Goal: Find specific fact: Find specific fact

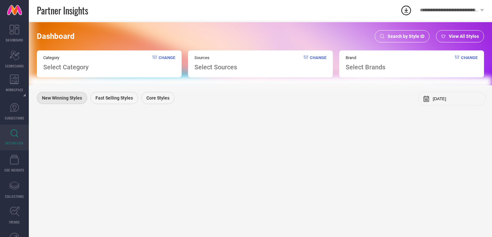
click at [398, 38] on span "Search by Style ID" at bounding box center [406, 36] width 37 height 5
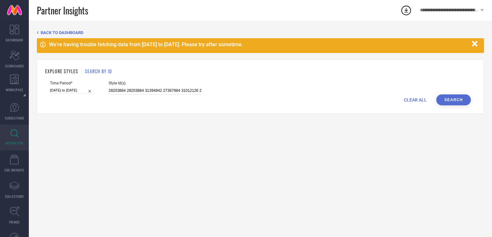
click at [139, 90] on input "28203884 28203884 31394942 27367984 31012126 25756684 31012135 26742968 2748591…" at bounding box center [155, 90] width 93 height 7
paste input "26332416 21344400 26332450 21344334 26332378 26332458 26332416 26332326 2134445…"
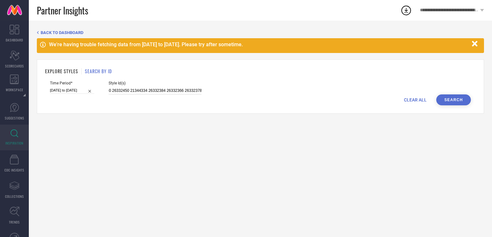
type input "26332416 21344400 26332450 21344334 26332378 26332458 26332416 26332326 2134445…"
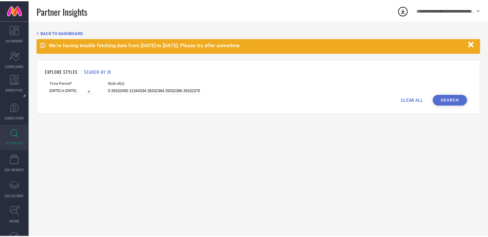
scroll to position [0, 0]
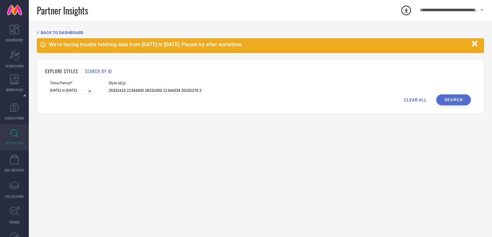
click at [459, 103] on button "Search" at bounding box center [454, 99] width 35 height 11
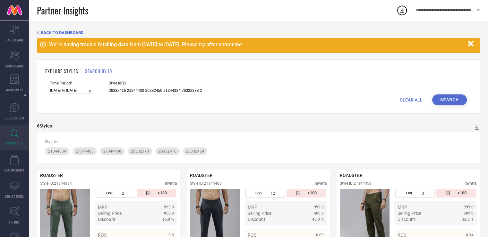
scroll to position [136, 0]
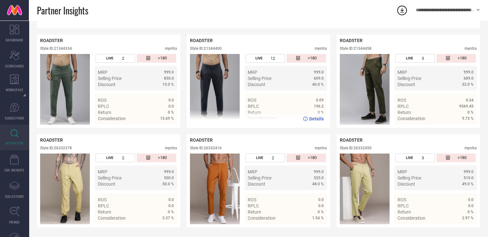
click at [211, 46] on div "Style ID: 21344400" at bounding box center [206, 48] width 32 height 4
copy div "21344400"
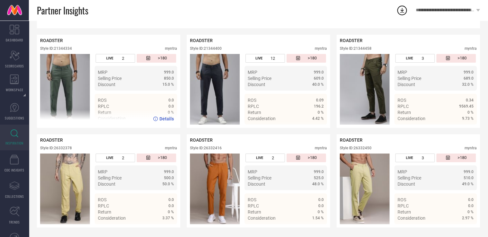
click at [67, 47] on div "Style ID: 21344334" at bounding box center [56, 48] width 32 height 4
copy div "21344334"
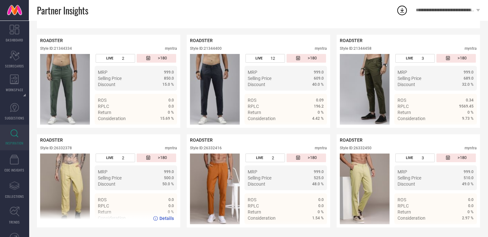
click at [60, 148] on div "Style ID: 26332378" at bounding box center [56, 148] width 32 height 4
copy div "26332378"
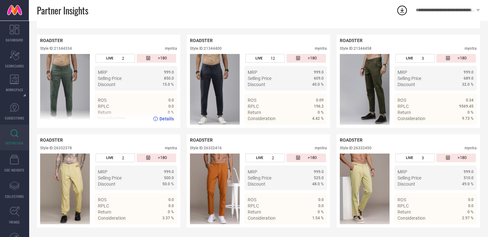
click at [65, 46] on div "Style ID: 21344334" at bounding box center [56, 48] width 32 height 4
copy div "21344334"
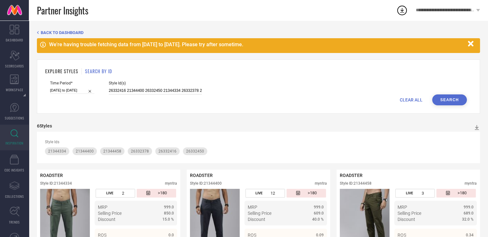
click at [143, 90] on input "26332416 21344400 26332450 21344334 26332378 26332458 26332416 26332326 2134445…" at bounding box center [155, 90] width 93 height 7
paste input "28459124 28459118 28459118 28459116 28459116 28459114 28459114 28459094 2845909…"
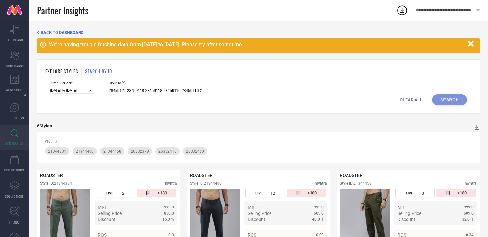
scroll to position [0, 449]
type input "28459124 28459118 28459118 28459116 28459116 28459114 28459114 28459094 2845909…"
click at [450, 99] on button "Search" at bounding box center [449, 99] width 35 height 11
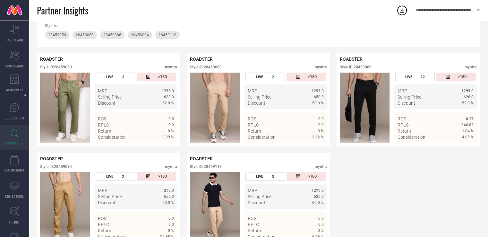
scroll to position [136, 0]
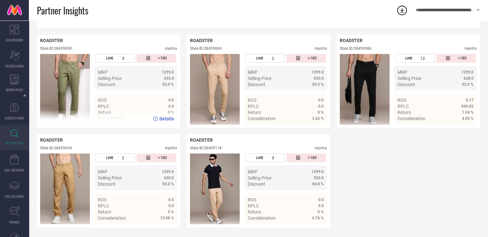
click at [62, 48] on div "Style ID: 28459050" at bounding box center [56, 48] width 32 height 4
copy div "28459050"
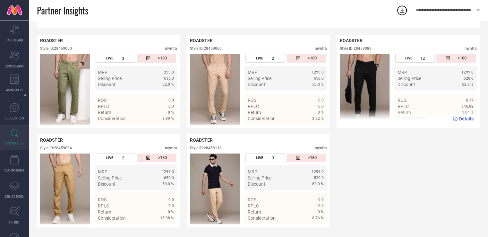
click at [361, 48] on div "Style ID: 28459086" at bounding box center [355, 48] width 32 height 4
copy div "28459086"
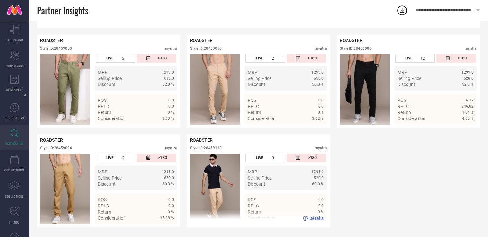
click at [215, 147] on div "Style ID: 28459118" at bounding box center [206, 148] width 32 height 4
copy div "28459118"
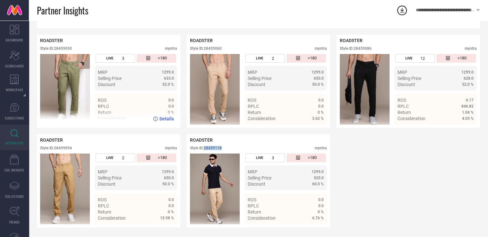
scroll to position [0, 0]
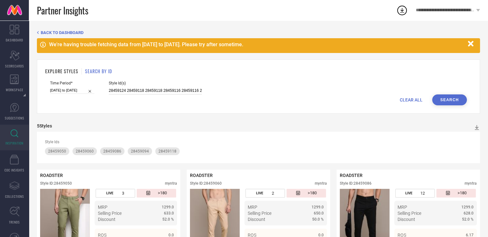
click at [139, 91] on input "28459124 28459118 28459118 28459116 28459116 28459114 28459114 28459094 2845909…" at bounding box center [155, 90] width 93 height 7
paste input "30195724 31058741 30195728 30195755 30195746 31058795 30195776 30195726 3105879…"
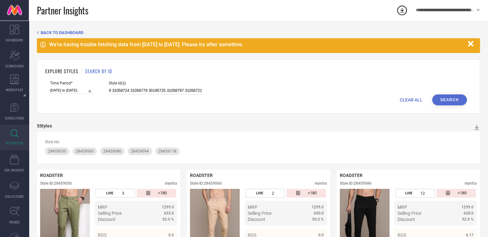
type input "30195724 31058741 30195728 30195755 30195746 31058795 30195776 30195726 3105879…"
click at [450, 105] on button "Search" at bounding box center [449, 99] width 35 height 11
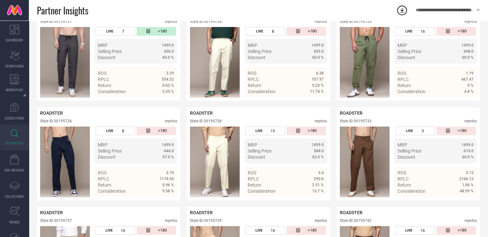
scroll to position [169, 0]
click at [364, 22] on div "Style ID: 30195725" at bounding box center [355, 21] width 32 height 4
copy div "30195725"
click at [212, 122] on div "Style ID: 30195728" at bounding box center [206, 121] width 32 height 4
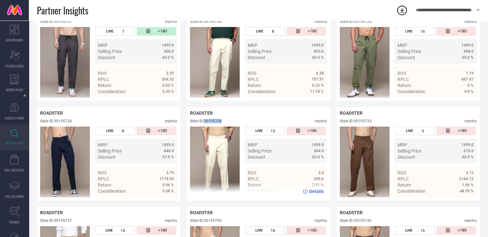
click at [212, 122] on div "Style ID: 30195728" at bounding box center [206, 121] width 32 height 4
copy div "30195728"
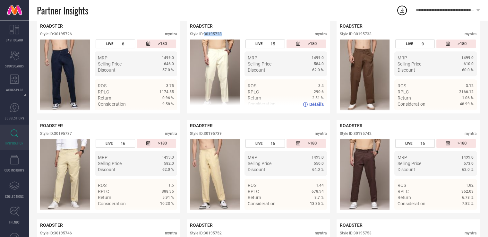
scroll to position [255, 0]
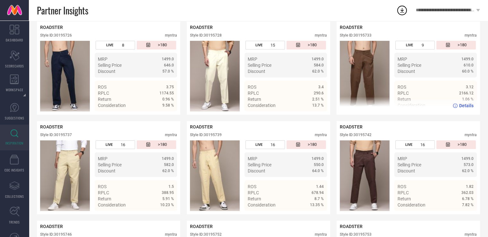
click at [368, 36] on div "Style ID: 30195733" at bounding box center [355, 35] width 32 height 4
copy div "30195733"
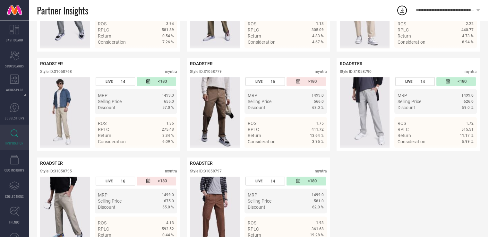
scroll to position [945, 0]
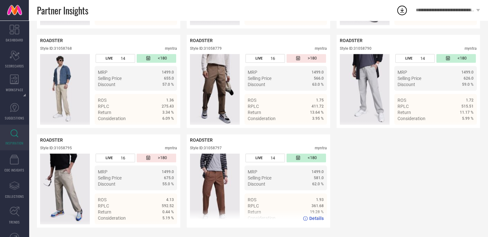
click at [216, 148] on div "Style ID: 31058797" at bounding box center [206, 148] width 32 height 4
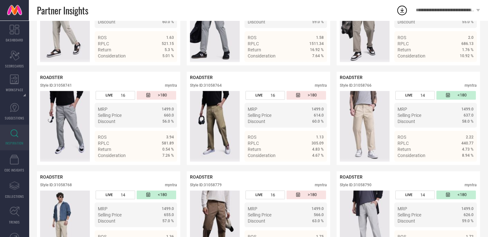
scroll to position [799, 0]
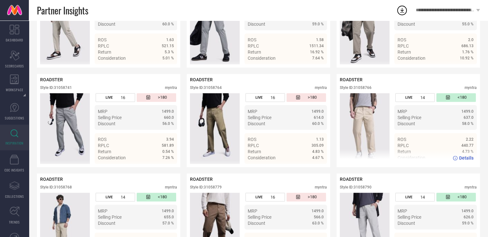
click at [371, 90] on div "Style ID: 31058766" at bounding box center [355, 87] width 32 height 4
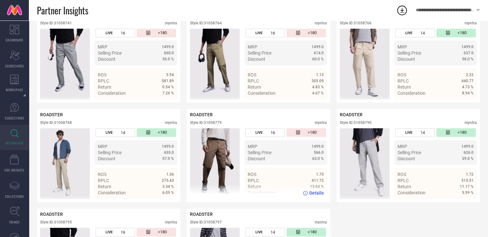
scroll to position [863, 0]
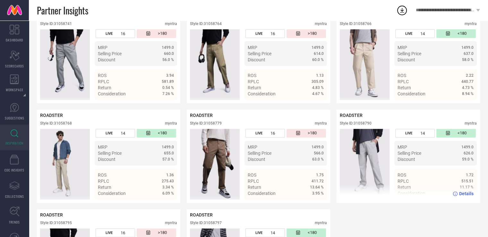
click at [360, 125] on div "Style ID: 31058790" at bounding box center [355, 123] width 32 height 4
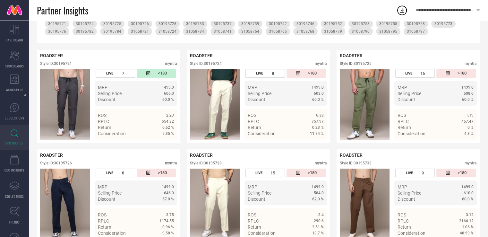
scroll to position [0, 0]
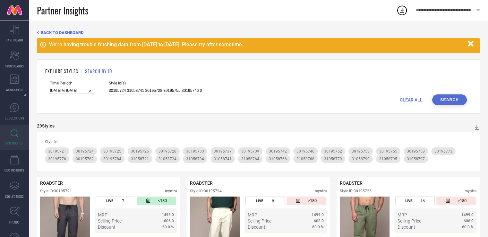
click at [140, 91] on input "30195724 31058741 30195728 30195755 30195746 31058795 30195776 30195726 3105879…" at bounding box center [155, 90] width 93 height 7
paste input "31058792 31058737 31058733 31058727 31058730 31058787 31058735 31058736 3249565…"
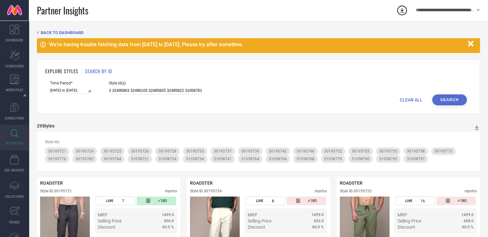
type input "31058792 31058737 31058733 31058727 31058730 31058787 31058735 31058736 3249565…"
click at [439, 90] on div "Time Period* [DATE] to [DATE] Style Id(s) 31058792 31058737 31058733 31058727 3…" at bounding box center [258, 87] width 416 height 13
click at [449, 100] on button "Search" at bounding box center [449, 99] width 35 height 11
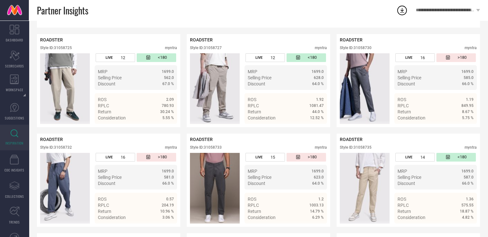
scroll to position [156, 0]
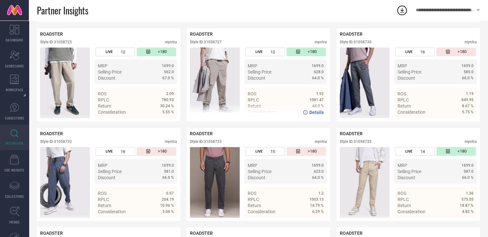
click at [217, 40] on div "Style ID: 31058727" at bounding box center [206, 42] width 32 height 4
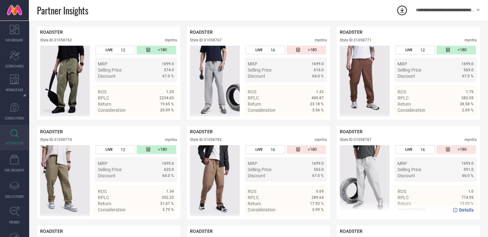
scroll to position [654, 0]
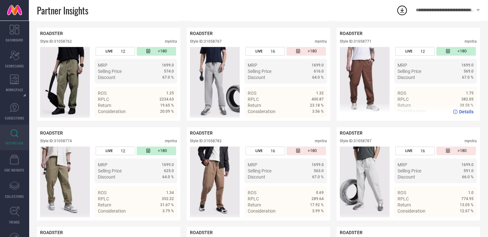
click at [362, 44] on div "Style ID: 31058771" at bounding box center [355, 41] width 32 height 4
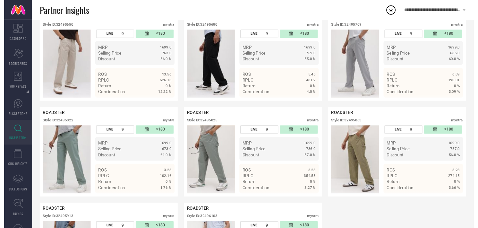
scroll to position [969, 0]
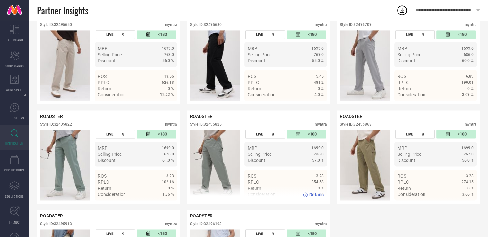
click at [206, 126] on div "Style ID: 32495825" at bounding box center [206, 124] width 32 height 4
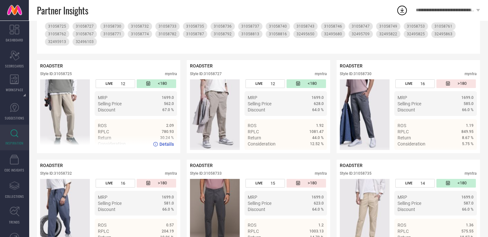
scroll to position [0, 0]
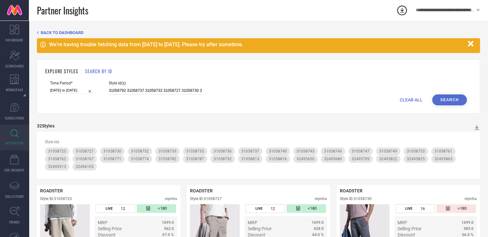
click at [138, 93] on input "31058792 31058737 31058733 31058727 31058730 31058787 31058735 31058736 3249565…" at bounding box center [155, 90] width 93 height 7
paste input "30195767 30195787 30195759 30195762 30195779 30195747 30195736 30195715 3019573…"
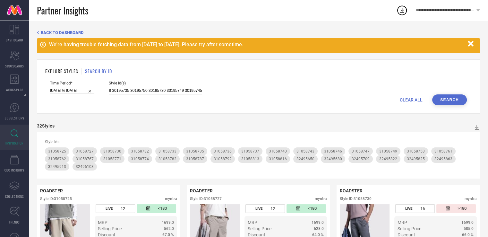
type input "30195767 30195787 30195759 30195762 30195779 30195747 30195736 30195715 3019573…"
click at [441, 99] on button "Search" at bounding box center [449, 99] width 35 height 11
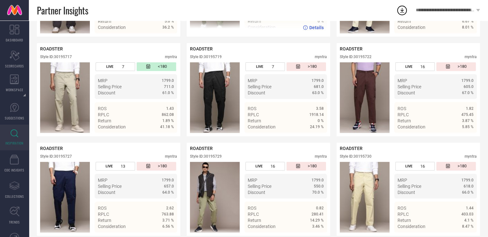
scroll to position [249, 0]
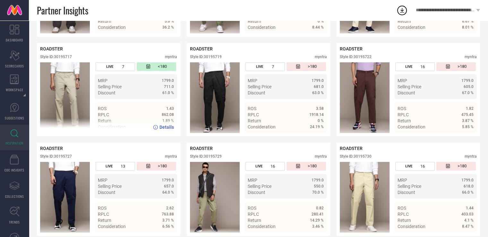
click at [65, 56] on div "Style ID: 30195717" at bounding box center [56, 56] width 32 height 4
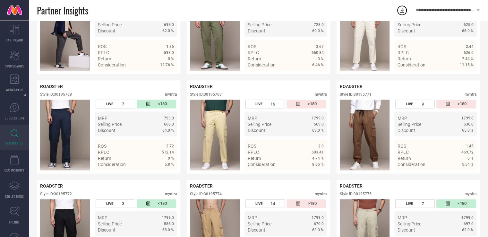
scroll to position [1205, 0]
click at [367, 99] on div "ROADSTER Style ID: 30195771 myntra" at bounding box center [407, 91] width 137 height 16
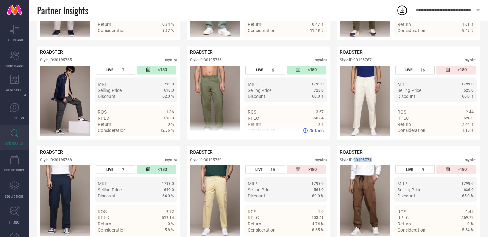
scroll to position [1139, 0]
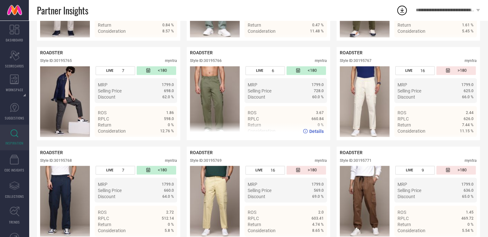
click at [215, 63] on div "Style ID: 30195766" at bounding box center [206, 60] width 32 height 4
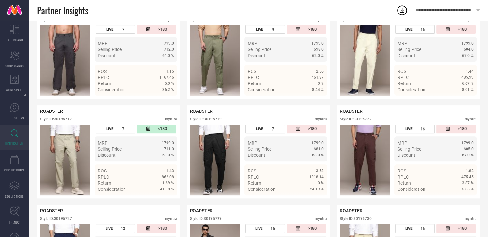
scroll to position [183, 0]
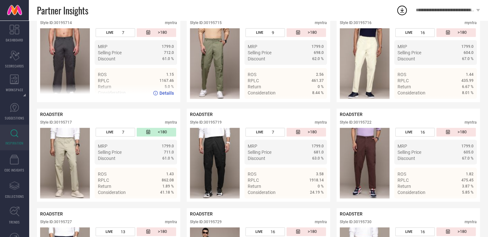
click at [64, 23] on div "Style ID: 30195714" at bounding box center [56, 23] width 32 height 4
